Goal: Task Accomplishment & Management: Complete application form

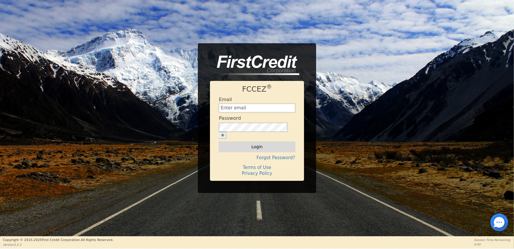
type input "[EMAIL_ADDRESS][DOMAIN_NAME]"
click at [261, 143] on button "Login" at bounding box center [257, 146] width 76 height 10
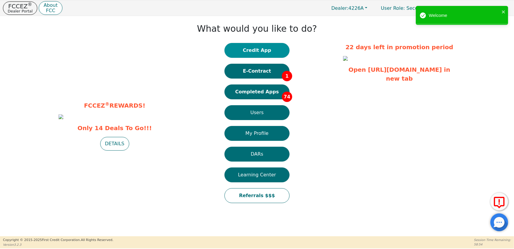
click at [260, 50] on button "Credit App" at bounding box center [257, 50] width 65 height 15
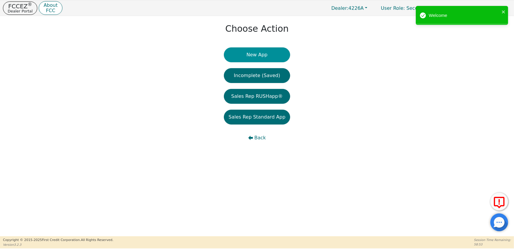
click at [259, 57] on button "New App" at bounding box center [257, 54] width 66 height 15
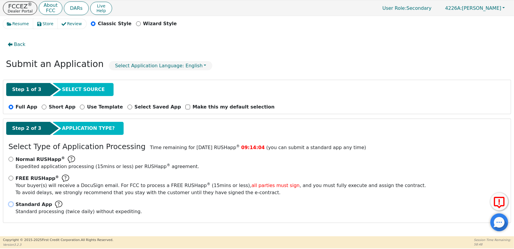
click at [9, 203] on input "Standard App Standard processing (twice daily) without expediting." at bounding box center [11, 204] width 5 height 5
radio input "true"
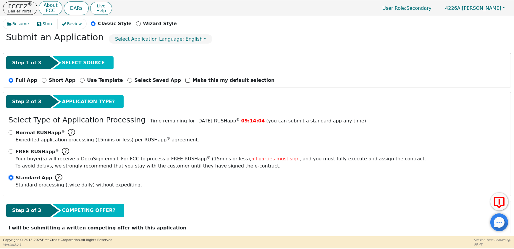
scroll to position [50, 0]
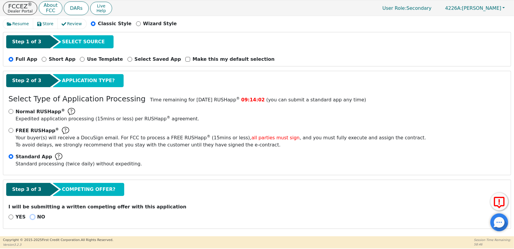
click at [30, 214] on input "NO" at bounding box center [32, 216] width 5 height 5
radio input "true"
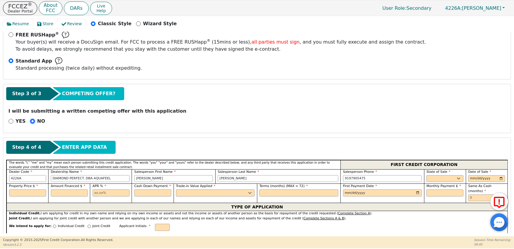
scroll to position [212, 0]
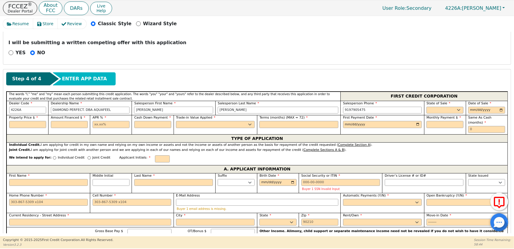
drag, startPoint x: 150, startPoint y: 117, endPoint x: 76, endPoint y: 126, distance: 75.2
click at [76, 126] on div "The words "I," "me" and "my" mean each person submitting this credit applicatio…" at bounding box center [257, 112] width 501 height 43
type input "d"
type input "DEL [PERSON_NAME]"
type input "[PERSON_NAME]"
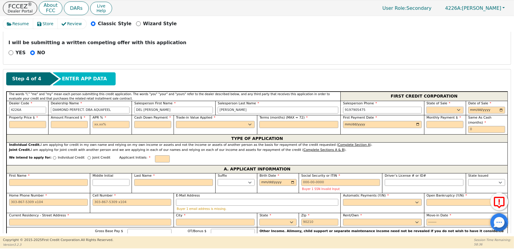
click at [431, 114] on select "AK AL AR AZ CA CO CT DC DE FL [GEOGRAPHIC_DATA] HI IA ID IL IN KS [GEOGRAPHIC_D…" at bounding box center [445, 110] width 37 height 7
select select "NC"
click at [427, 111] on select "AK AL AR AZ CA CO CT DC DE FL [GEOGRAPHIC_DATA] HI IA ID IL IN KS [GEOGRAPHIC_D…" at bounding box center [445, 110] width 37 height 7
drag, startPoint x: 502, startPoint y: 114, endPoint x: 497, endPoint y: 118, distance: 6.2
click at [502, 114] on input "date" at bounding box center [486, 110] width 37 height 7
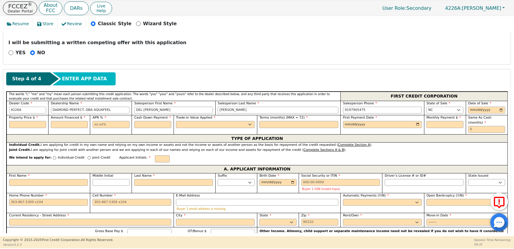
type input "[DATE]"
click at [37, 128] on input "text" at bounding box center [27, 124] width 37 height 7
type input "7990.00"
type input "10.99"
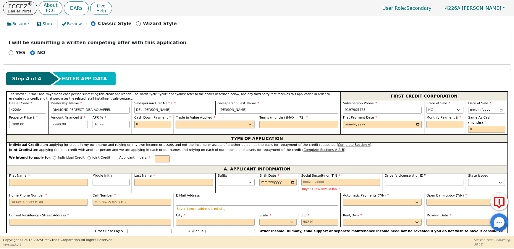
type input "0.00"
select select "n"
click at [268, 128] on input "text" at bounding box center [299, 124] width 79 height 7
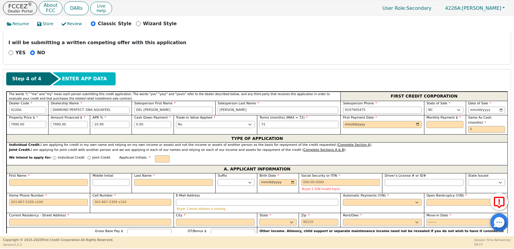
type input "72"
click at [415, 128] on input "date" at bounding box center [382, 124] width 79 height 7
click at [434, 128] on input "text" at bounding box center [445, 124] width 37 height 7
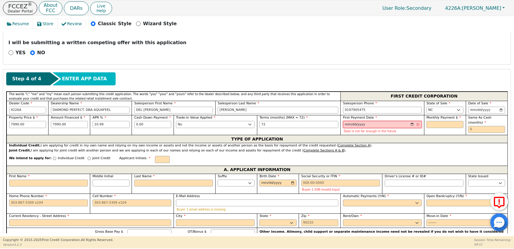
click at [410, 128] on input "[DATE]" at bounding box center [382, 124] width 79 height 7
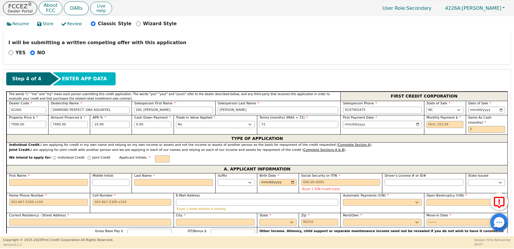
type input "[DATE]"
click at [450, 128] on input "text" at bounding box center [445, 124] width 37 height 7
type input "152.04"
type input "0"
click at [75, 160] on p "Individual Credit" at bounding box center [71, 157] width 27 height 5
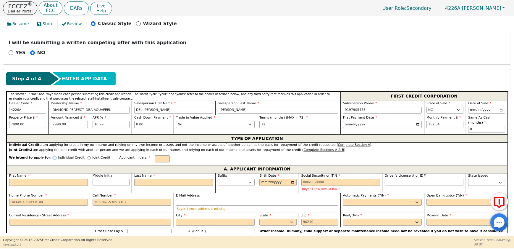
click at [56, 159] on input "Individual Credit" at bounding box center [54, 157] width 3 height 3
radio input "true"
click at [170, 162] on input "text" at bounding box center [162, 158] width 15 height 7
click at [27, 186] on input "First Name" at bounding box center [48, 182] width 79 height 7
type input "E"
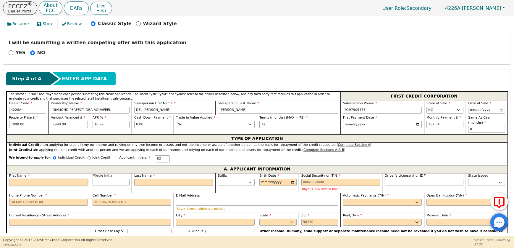
type input "E"
type input "ES"
type input "EST"
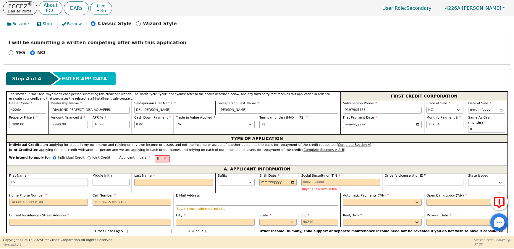
type input "EST"
type input "ESTE"
type input "ESTEF"
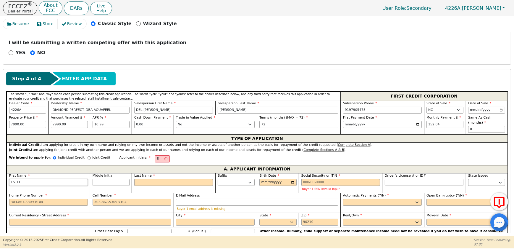
type input "ESTEFA"
type input "ESTEFAN"
type input "ESTEFANI"
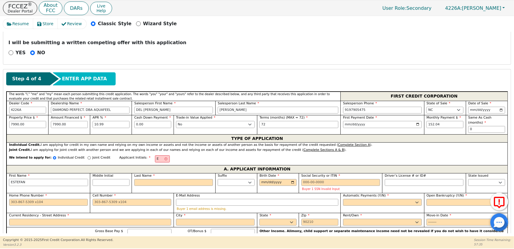
type input "ESTEFANI"
type input "ESTEFANIA"
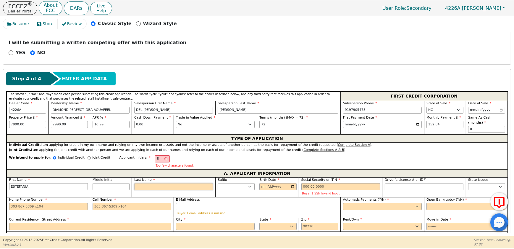
type input "EG"
type input "G"
type input "ESTEFANIA G"
type input "GU"
type input "[PERSON_NAME]"
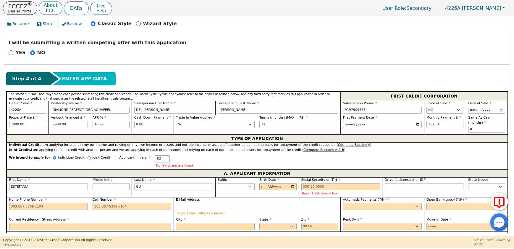
type input "GUT"
type input "ESTEFANIA GUT"
type input "GUTI"
type input "[PERSON_NAME]"
type input "GUTIE"
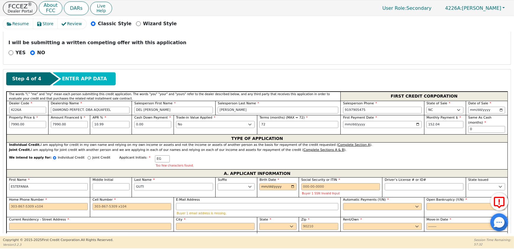
type input "[PERSON_NAME]"
type input "GUTIER"
type input "[PERSON_NAME]"
type input "GUTIERR"
type input "[PERSON_NAME]"
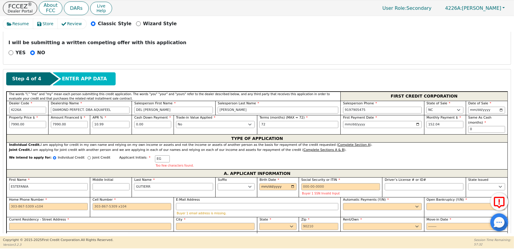
type input "[PERSON_NAME]"
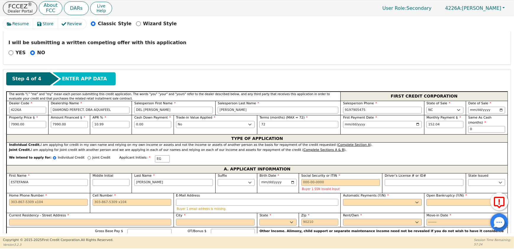
click at [288, 186] on input "[DATE]" at bounding box center [278, 182] width 37 height 7
click at [282, 186] on input "[DATE]" at bounding box center [278, 182] width 37 height 7
click at [281, 186] on input "[DATE]" at bounding box center [278, 182] width 37 height 7
click at [280, 186] on input "[DATE]" at bounding box center [278, 182] width 37 height 7
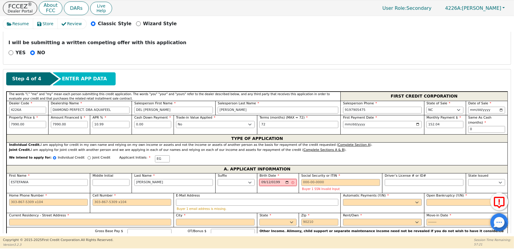
type input "[DATE]"
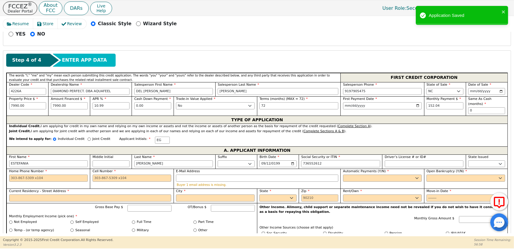
scroll to position [238, 0]
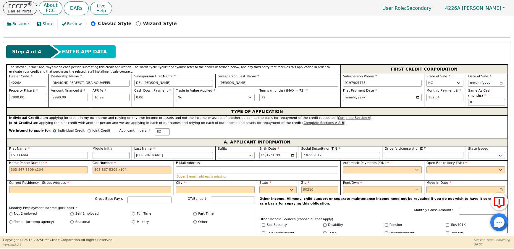
type input "***-**-2612"
click at [108, 173] on input "Cell Number" at bounding box center [132, 169] width 79 height 7
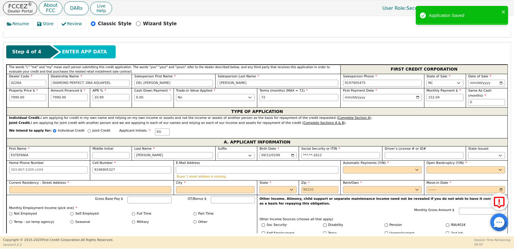
type input "[PHONE_NUMBER]"
click at [222, 173] on input "E-Mail Address" at bounding box center [257, 169] width 162 height 7
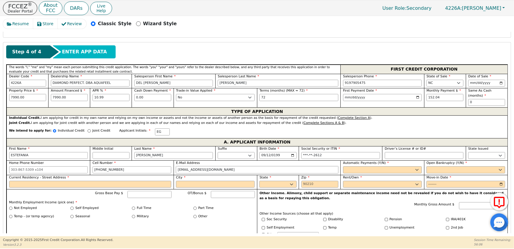
type input "[EMAIL_ADDRESS][DOMAIN_NAME]"
click at [398, 173] on select "Yes No" at bounding box center [382, 169] width 79 height 7
select select "y"
click at [343, 173] on select "Yes No" at bounding box center [382, 169] width 79 height 7
type input "[PERSON_NAME]"
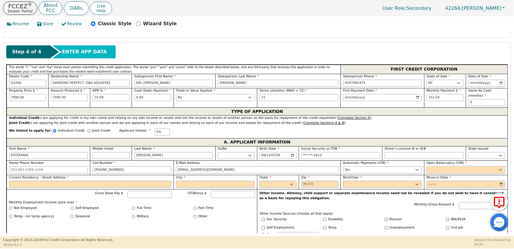
click at [437, 173] on select "Yes No" at bounding box center [466, 169] width 79 height 7
select select "n"
click at [427, 173] on select "Yes No" at bounding box center [466, 169] width 79 height 7
click at [55, 188] on input "Current Residency - Street Address" at bounding box center [90, 183] width 162 height 7
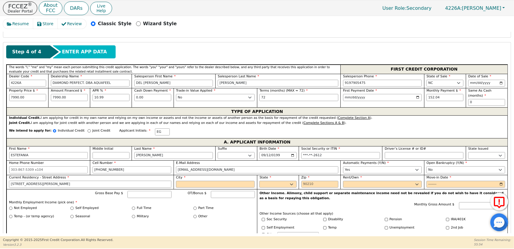
type input "[STREET_ADDRESS][PERSON_NAME]"
click at [180, 189] on div "City" at bounding box center [215, 182] width 83 height 14
click at [180, 188] on input "City" at bounding box center [215, 183] width 79 height 7
type input "[PERSON_NAME]"
click at [269, 188] on select "AK AL AR AZ CA CO CT DC DE FL [GEOGRAPHIC_DATA] HI IA ID IL IN KS [GEOGRAPHIC_D…" at bounding box center [278, 183] width 37 height 7
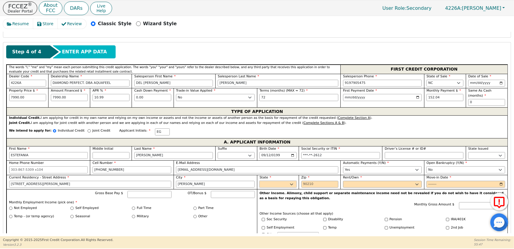
select select "NC"
click at [269, 188] on select "AK AL AR AZ CA CO CT DC DE FL [GEOGRAPHIC_DATA] HI IA ID IL IN KS [GEOGRAPHIC_D…" at bounding box center [278, 183] width 37 height 7
click at [305, 188] on input "Zip" at bounding box center [320, 183] width 37 height 7
type input "27537"
click at [388, 188] on select "Rent Own" at bounding box center [382, 183] width 79 height 7
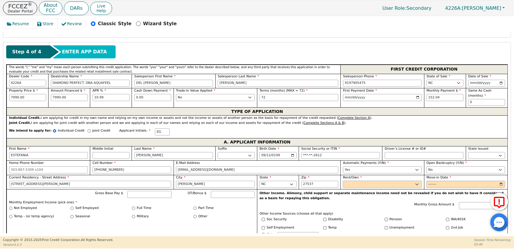
select select "Own"
click at [343, 188] on select "Rent Own" at bounding box center [382, 183] width 79 height 7
click at [458, 188] on input "Move-in Date" at bounding box center [466, 183] width 79 height 7
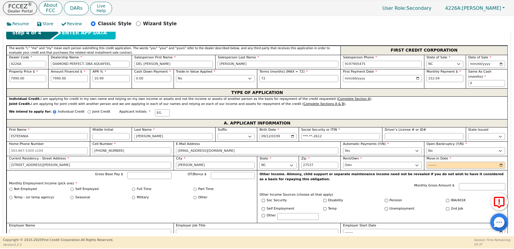
scroll to position [319, 0]
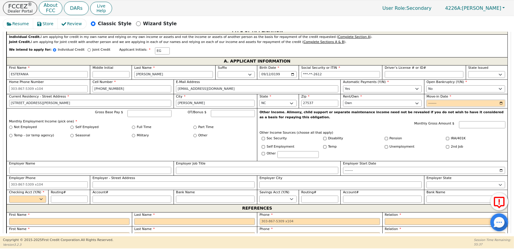
click at [500, 107] on input "Move-in Date" at bounding box center [466, 103] width 79 height 7
type input "2025-05"
click at [141, 117] on input "Gross Base Pay $" at bounding box center [150, 113] width 44 height 7
type input "2500.00"
click at [94, 130] on label "Self Employed" at bounding box center [86, 127] width 23 height 5
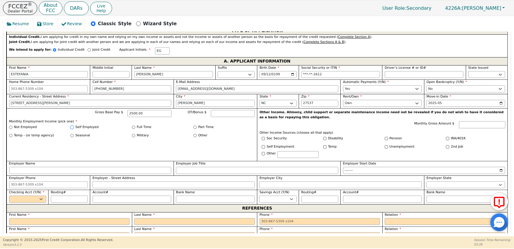
click at [74, 129] on input "Self Employed" at bounding box center [71, 126] width 3 height 3
radio input "true"
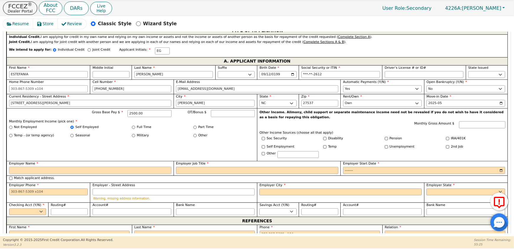
click at [96, 174] on input "Employer Name" at bounding box center [90, 170] width 162 height 7
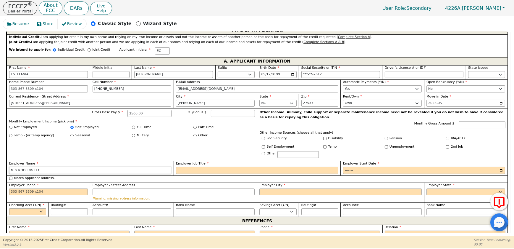
type input "M G ROOFING LLC"
click at [178, 174] on input "Employer Job Title" at bounding box center [257, 170] width 162 height 7
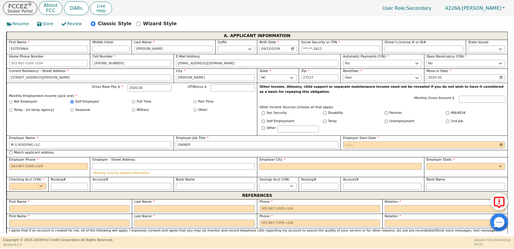
scroll to position [400, 0]
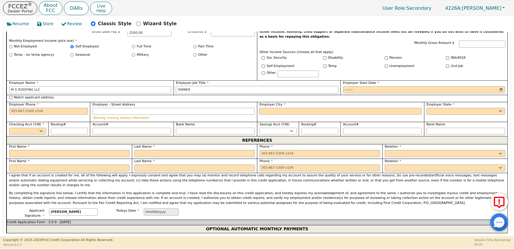
type input "OWNER"
click at [499, 93] on input "Employer Start Date" at bounding box center [424, 89] width 162 height 7
type input "2023-10"
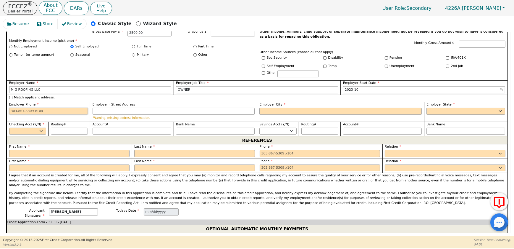
click at [52, 115] on input "Employer Phone" at bounding box center [48, 111] width 79 height 7
click at [42, 100] on label "Match applicant address." at bounding box center [34, 97] width 41 height 5
click at [12, 99] on input "Match applicant address." at bounding box center [10, 97] width 3 height 3
checkbox input "true"
type input "[STREET_ADDRESS][PERSON_NAME]"
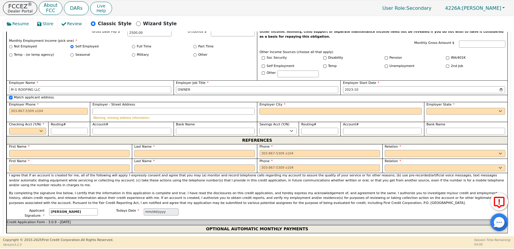
type input "[PERSON_NAME]"
select select "NC"
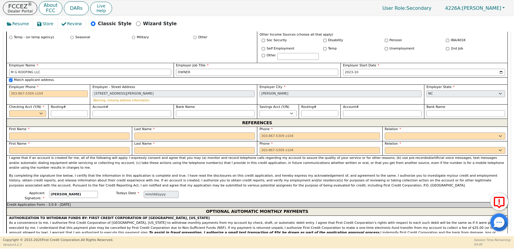
scroll to position [427, 0]
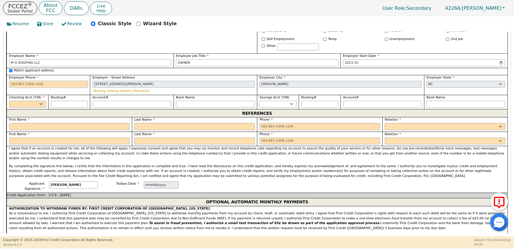
click at [68, 88] on input "Employer Phone" at bounding box center [48, 84] width 79 height 7
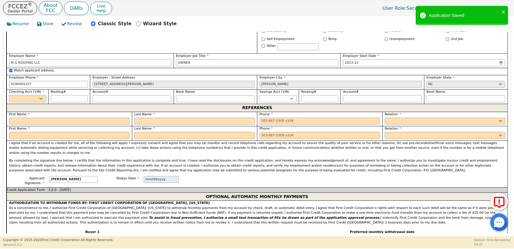
type input "[PHONE_NUMBER]"
click at [14, 102] on select "Yes No" at bounding box center [27, 98] width 37 height 7
select select "y"
click at [9, 102] on select "Yes No" at bounding box center [27, 98] width 37 height 7
click at [56, 102] on input "Routing#" at bounding box center [69, 98] width 37 height 7
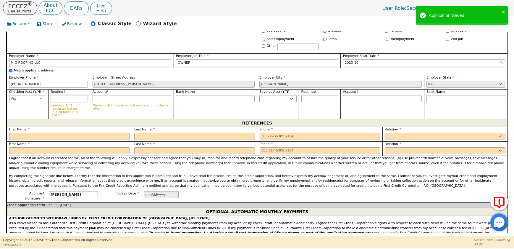
type input "0"
type input "*"
type input "05"
type input "**"
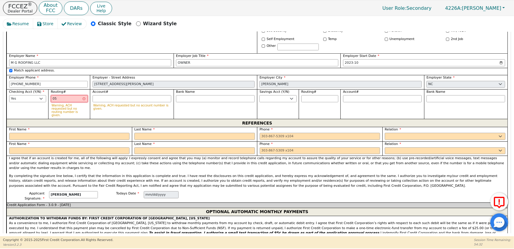
type input "053"
type input "***"
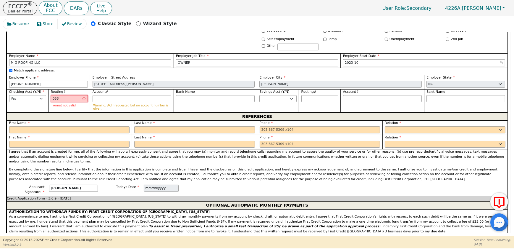
type input "0531"
type input "****"
type input "05310"
type input "*****"
type input "053101"
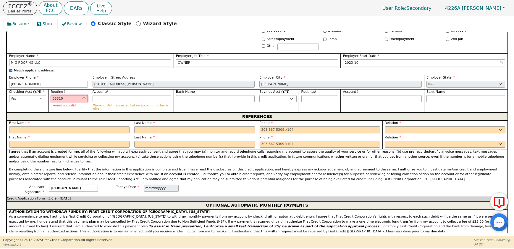
type input "******"
type input "0531011"
type input "*******"
type input "05310112"
type input "********"
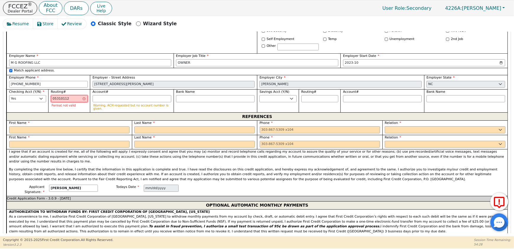
type input "053101121"
type input "*********"
click at [101, 102] on input "Account#" at bounding box center [132, 98] width 79 height 7
type input "1"
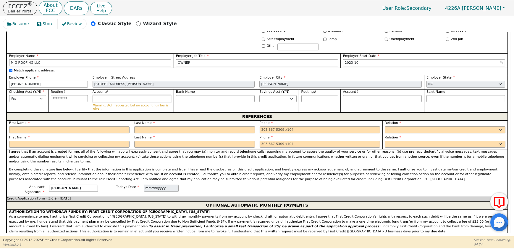
type input "*"
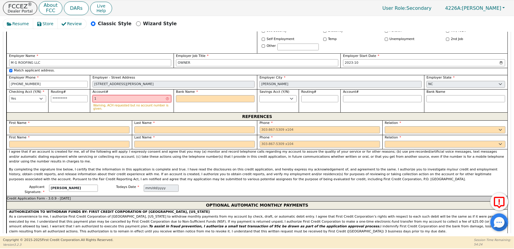
type input "13"
type input "**"
type input "134"
type input "***"
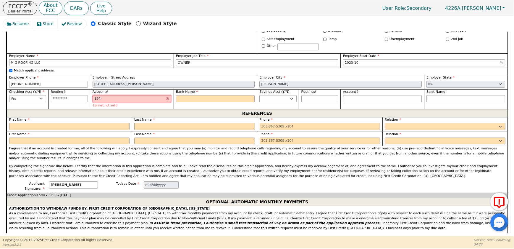
type input "1340"
type input "****"
type input "13400"
type input "*****"
type input "134002"
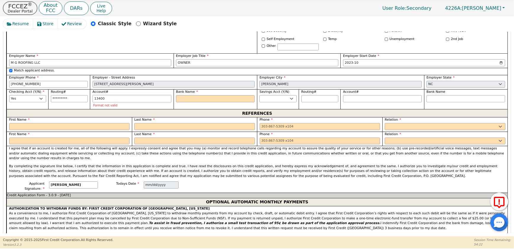
type input "******"
type input "1340024"
type input "*******"
type input "13400241"
type input "********"
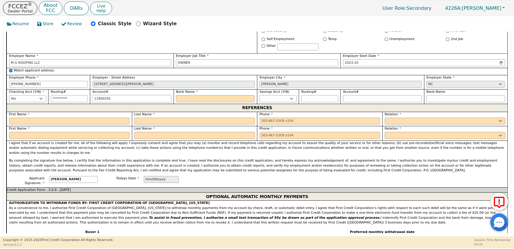
type input "134002417"
type input "*********"
type input "1340024173"
type input "**********"
type input "13400241738"
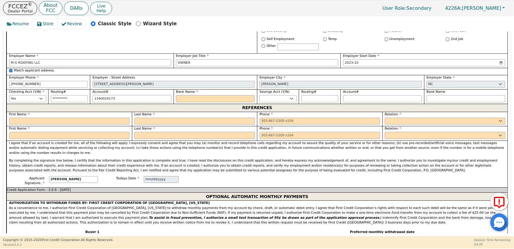
type input "**********"
type input "134002417385"
type input "**********"
type input "1340024173851"
type input "**********"
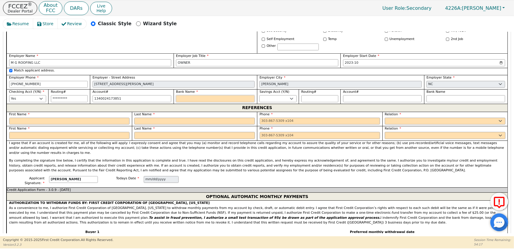
type input "**********"
click at [182, 102] on input "Bank Name" at bounding box center [215, 98] width 79 height 7
type input "B"
type input "BA"
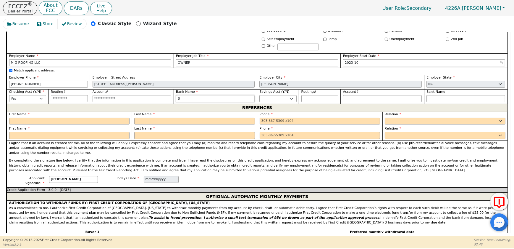
type input "BA"
type input "BAN"
type input "BANK"
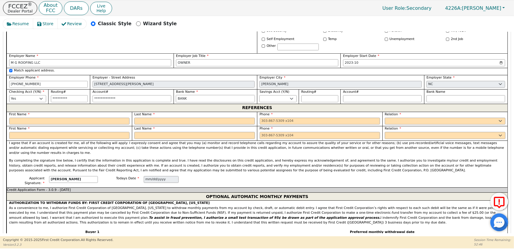
type input "BANK"
type input "BANK O"
type input "BANK"
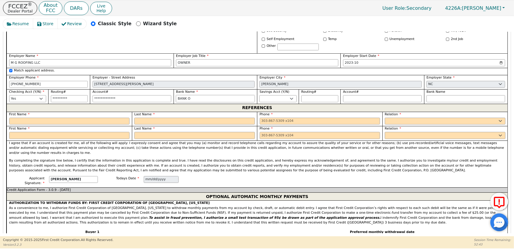
type input "BANK"
type input "BAN"
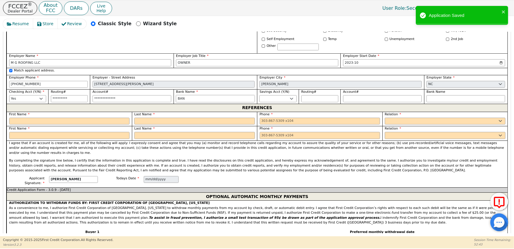
type input "BA"
type input "B"
type input "T"
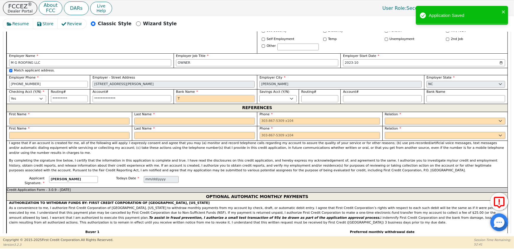
type input "T"
type input "TR"
type input "TRY"
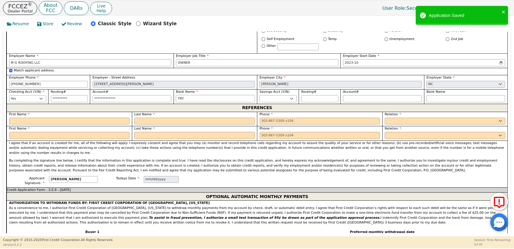
type input "TRYI"
type input "TRY"
type input "TR"
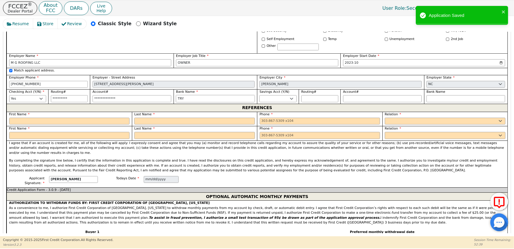
type input "TR"
type input "TRU"
type input "TRUI"
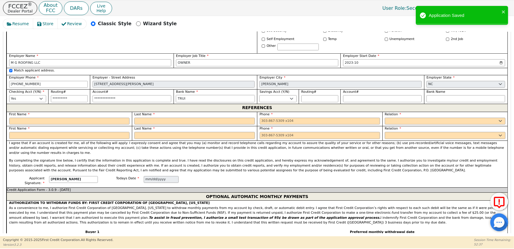
type input "TRUIS"
type input "TRUIST"
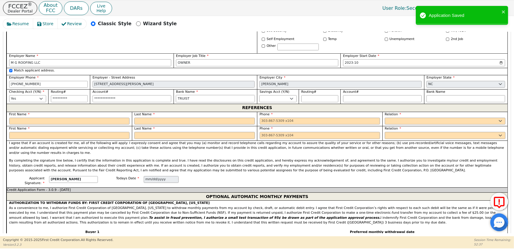
type input "TRUIST"
click at [69, 131] on label "First Name" at bounding box center [69, 128] width 121 height 5
click at [68, 125] on input "text" at bounding box center [69, 120] width 121 height 7
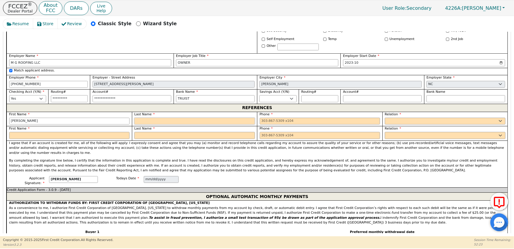
type input "[PERSON_NAME]"
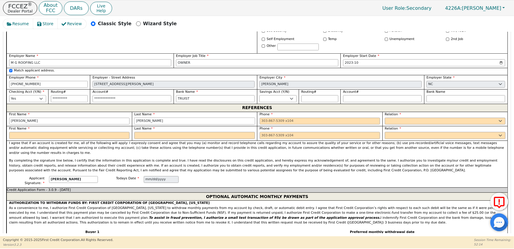
type input "[PERSON_NAME]"
type input "[PHONE_NUMBER]"
click at [408, 125] on select "FATHER MOTHER SISTER BROTHER DAUGHTER SON CO-WORKER NEIGHBOR FRIEND COUSIN G-MO…" at bounding box center [445, 120] width 121 height 7
select select "MOTHER"
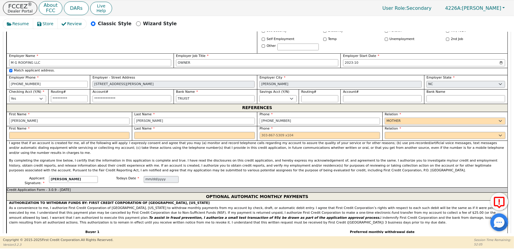
click at [404, 125] on select "FATHER MOTHER SISTER BROTHER DAUGHTER SON CO-WORKER NEIGHBOR FRIEND COUSIN G-MO…" at bounding box center [445, 120] width 121 height 7
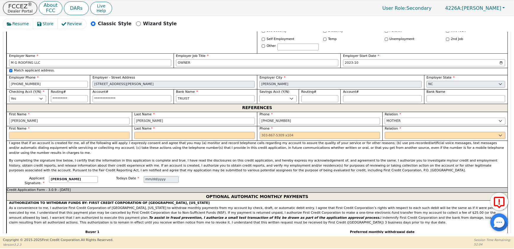
click at [56, 139] on input "text" at bounding box center [69, 135] width 121 height 7
type input "ASHLY"
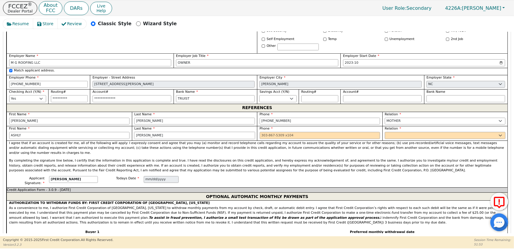
type input "[PERSON_NAME]"
type input "[PHONE_NUMBER]"
click at [385, 139] on select "FATHER MOTHER SISTER BROTHER DAUGHTER SON CO-WORKER NEIGHBOR FRIEND COUSIN G-MO…" at bounding box center [445, 135] width 121 height 7
select select "SISTER"
click at [385, 139] on select "FATHER MOTHER SISTER BROTHER DAUGHTER SON CO-WORKER NEIGHBOR FRIEND COUSIN G-MO…" at bounding box center [445, 135] width 121 height 7
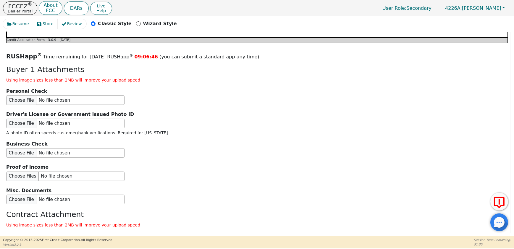
scroll to position [750, 0]
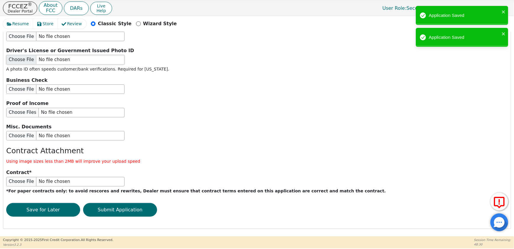
click at [20, 65] on input "file" at bounding box center [65, 59] width 118 height 9
type input "C:\fakepath\[PERSON_NAME] ID.pdf"
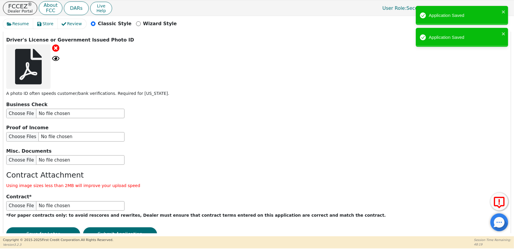
click at [54, 62] on icon at bounding box center [55, 58] width 7 height 7
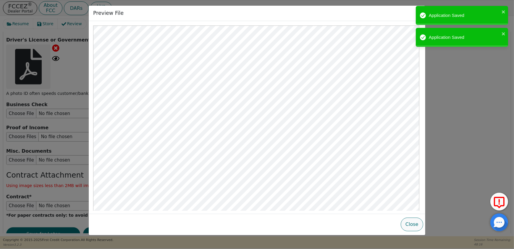
click at [407, 224] on button "Close" at bounding box center [412, 224] width 22 height 14
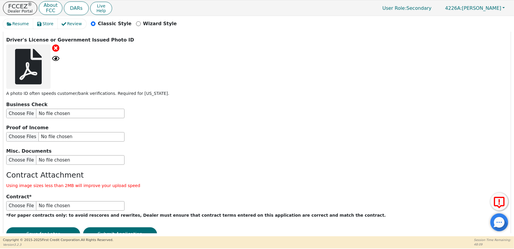
click at [29, 84] on icon at bounding box center [28, 67] width 27 height 36
click at [54, 62] on icon at bounding box center [55, 58] width 7 height 7
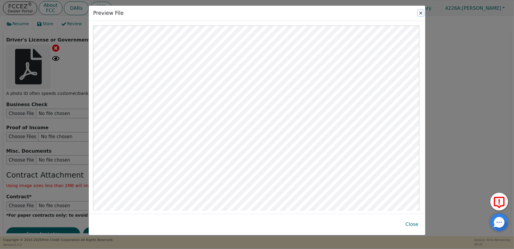
click at [421, 13] on button "Close" at bounding box center [421, 13] width 6 height 6
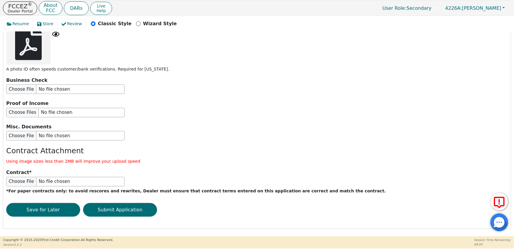
scroll to position [857, 0]
click at [130, 215] on button "Submit Application" at bounding box center [120, 210] width 74 height 14
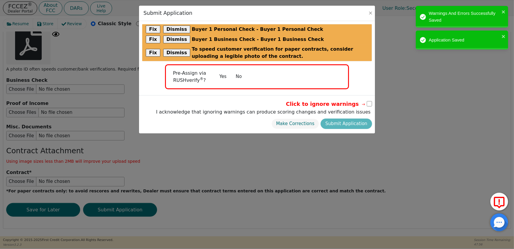
click at [237, 78] on button "No" at bounding box center [238, 76] width 15 height 10
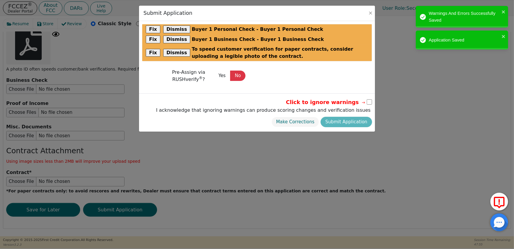
drag, startPoint x: 369, startPoint y: 101, endPoint x: 368, endPoint y: 104, distance: 3.7
click at [368, 101] on input "checkbox" at bounding box center [369, 101] width 5 height 5
checkbox input "true"
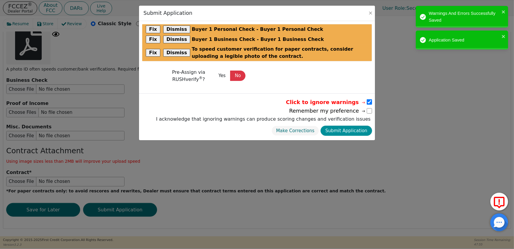
click at [356, 128] on button "Submit Application" at bounding box center [346, 130] width 51 height 10
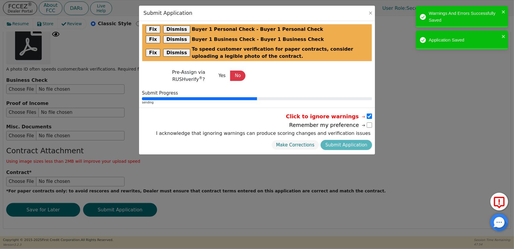
radio input "false"
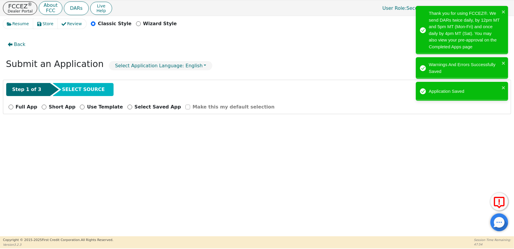
scroll to position [0, 0]
